Goal: Task Accomplishment & Management: Manage account settings

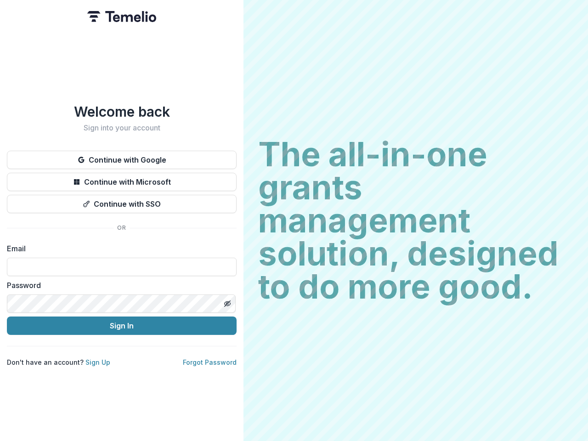
click at [294, 221] on h2 "The all-in-one grants management solution, designed to do more good." at bounding box center [415, 221] width 315 height 166
click at [122, 156] on button "Continue with Google" at bounding box center [122, 160] width 230 height 18
click at [122, 178] on button "Continue with Microsoft" at bounding box center [122, 182] width 230 height 18
click at [122, 200] on button "Continue with SSO" at bounding box center [122, 204] width 230 height 18
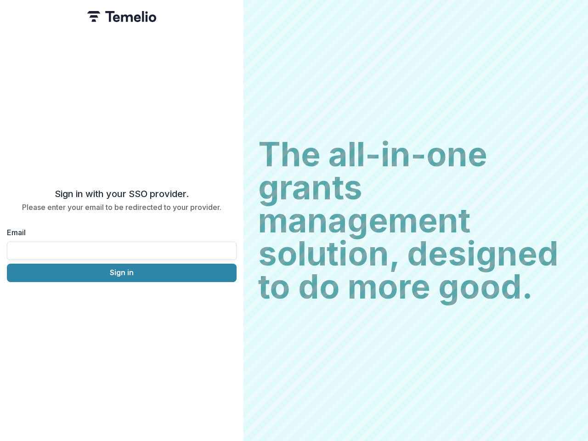
click at [227, 300] on div "Sign in with your SSO provider. Please enter your email to be redirected to you…" at bounding box center [122, 220] width 244 height 441
